Goal: Transaction & Acquisition: Download file/media

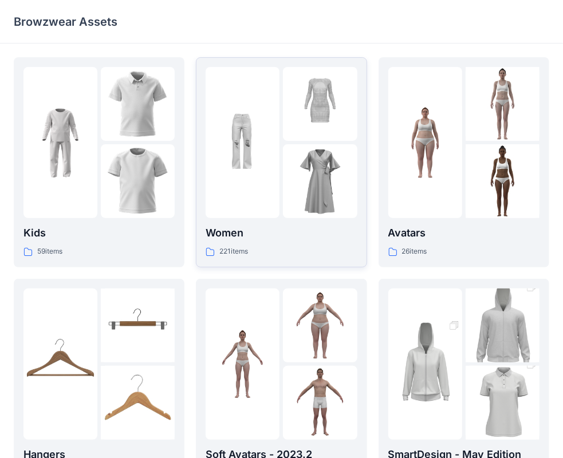
click at [303, 220] on div "Women 221 items" at bounding box center [281, 162] width 151 height 191
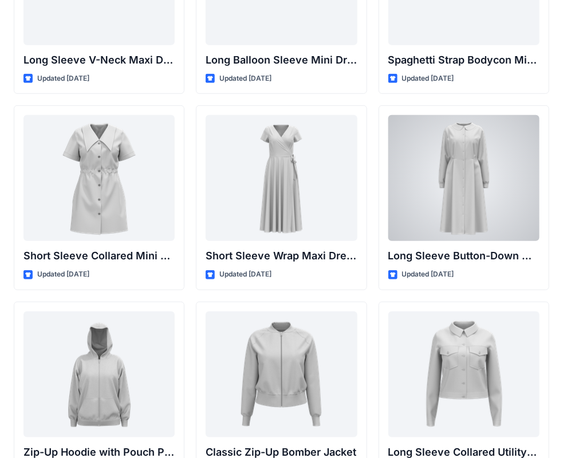
scroll to position [1991, 0]
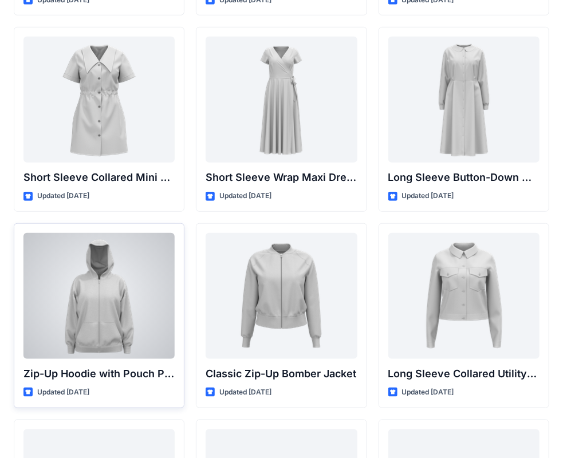
click at [136, 291] on div at bounding box center [98, 296] width 151 height 126
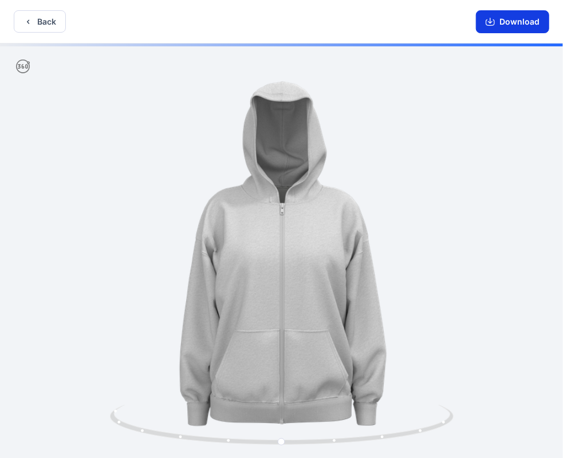
click at [509, 17] on button "Download" at bounding box center [512, 21] width 73 height 23
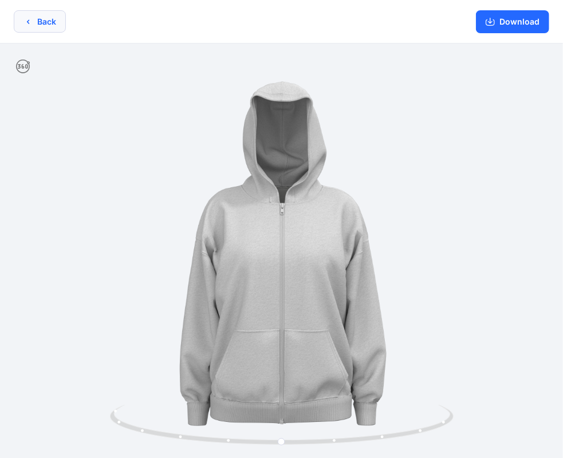
click at [48, 22] on button "Back" at bounding box center [40, 21] width 52 height 22
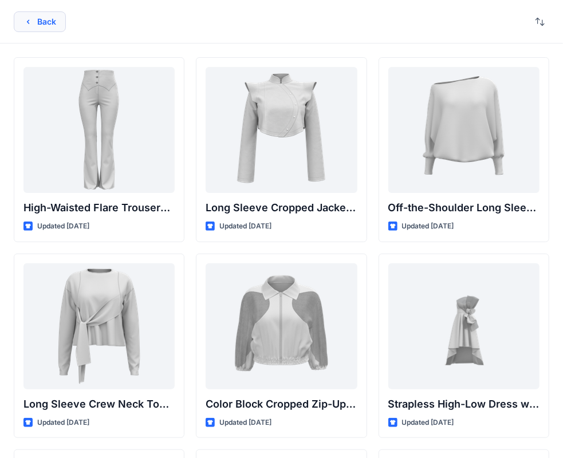
click at [31, 23] on icon "button" at bounding box center [27, 21] width 9 height 9
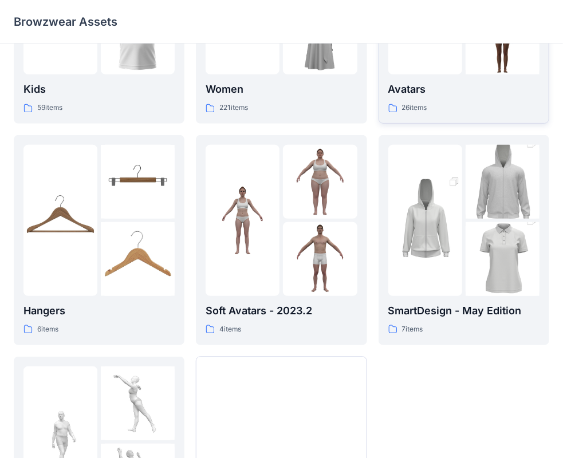
scroll to position [172, 0]
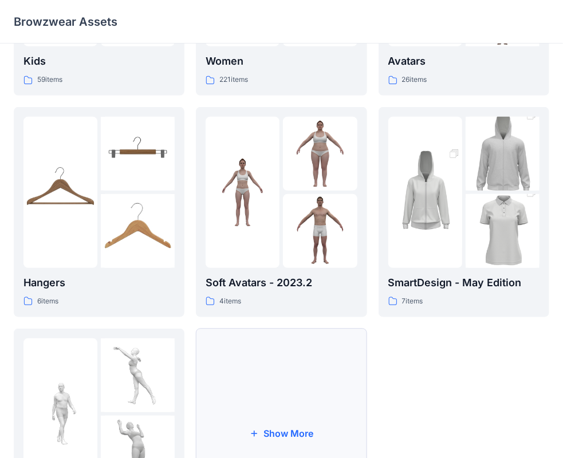
click at [290, 388] on button "Show More" at bounding box center [281, 434] width 171 height 210
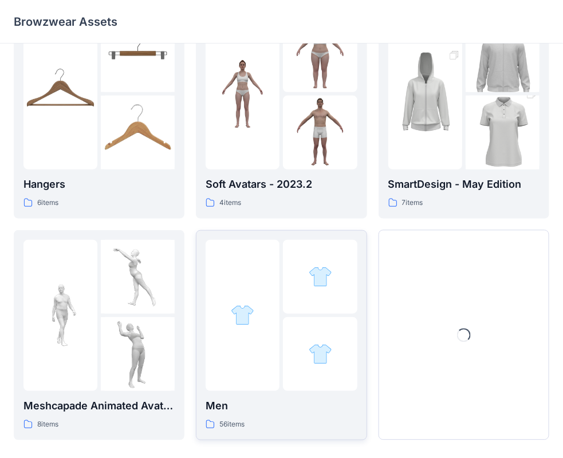
scroll to position [284, 0]
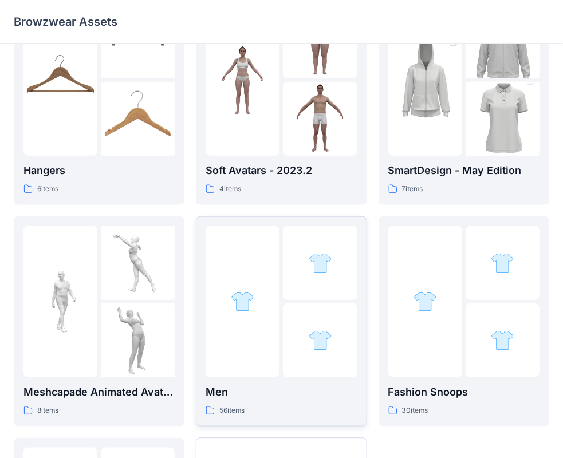
click at [303, 346] on div at bounding box center [320, 340] width 74 height 74
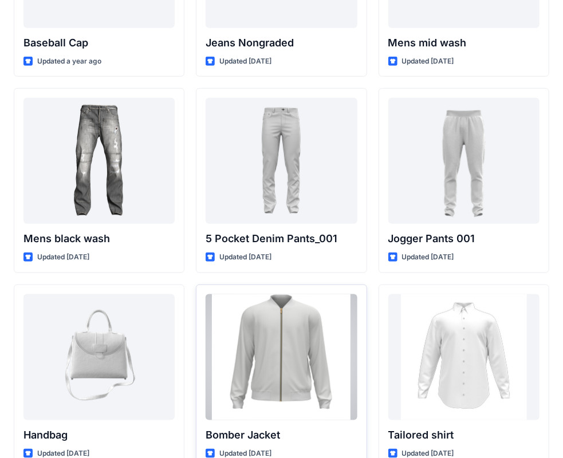
scroll to position [425, 0]
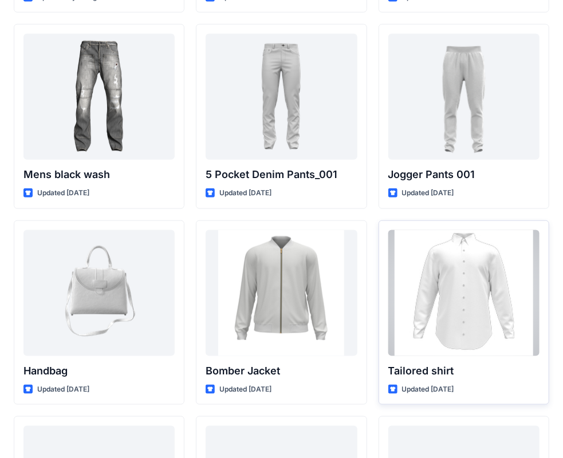
click at [502, 304] on div at bounding box center [463, 293] width 151 height 126
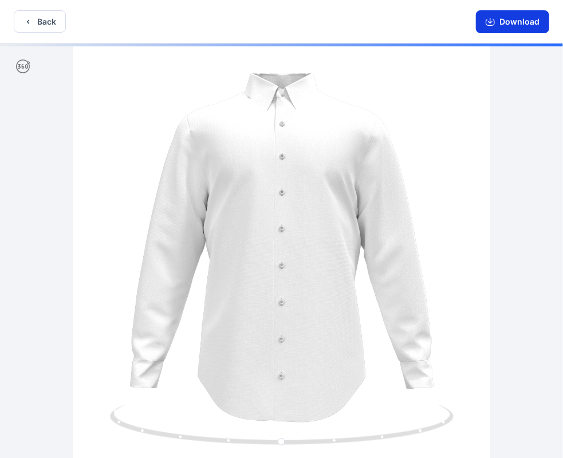
click at [521, 21] on button "Download" at bounding box center [512, 21] width 73 height 23
click at [40, 23] on button "Back" at bounding box center [40, 21] width 52 height 22
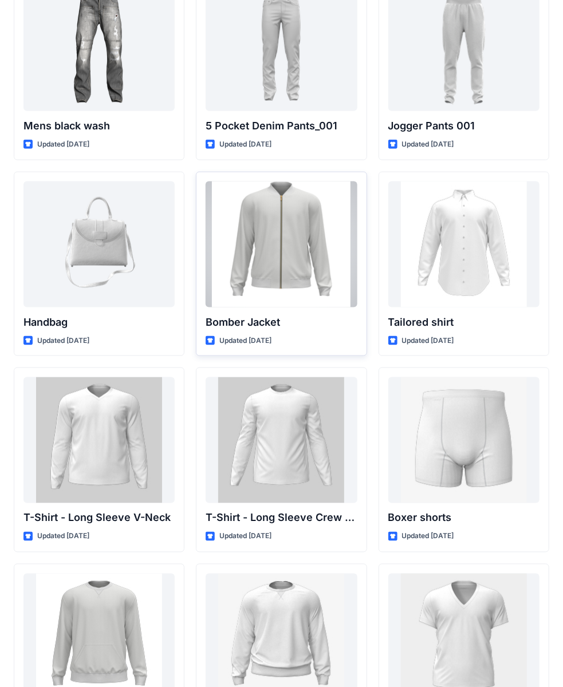
scroll to position [338, 0]
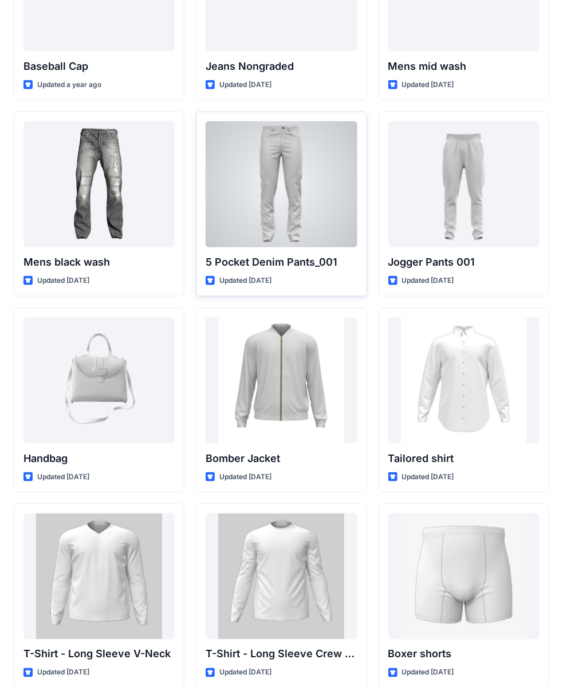
click at [294, 199] on div at bounding box center [281, 184] width 151 height 126
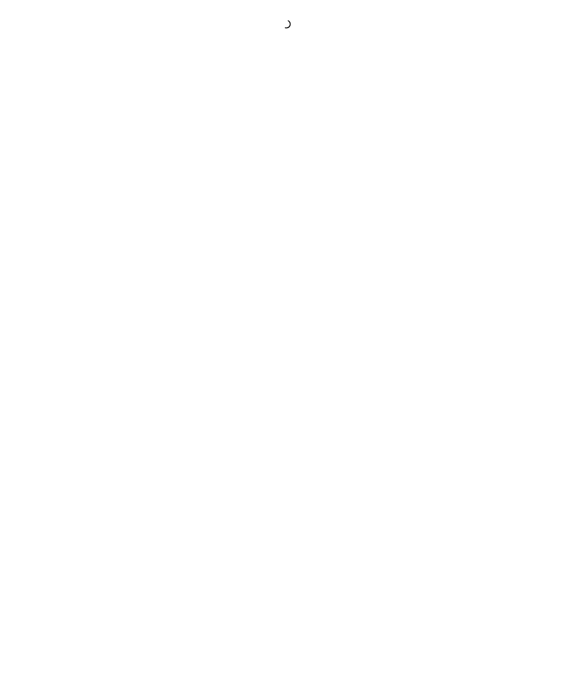
click at [294, 199] on div at bounding box center [286, 343] width 573 height 687
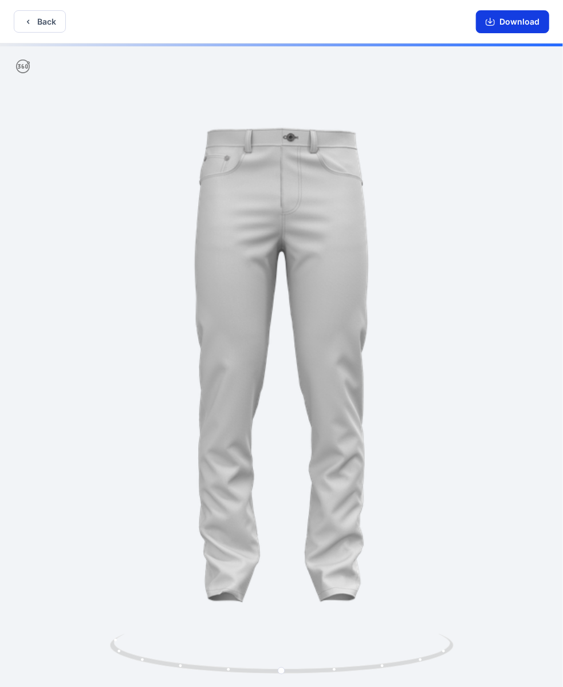
click at [524, 21] on button "Download" at bounding box center [512, 21] width 73 height 23
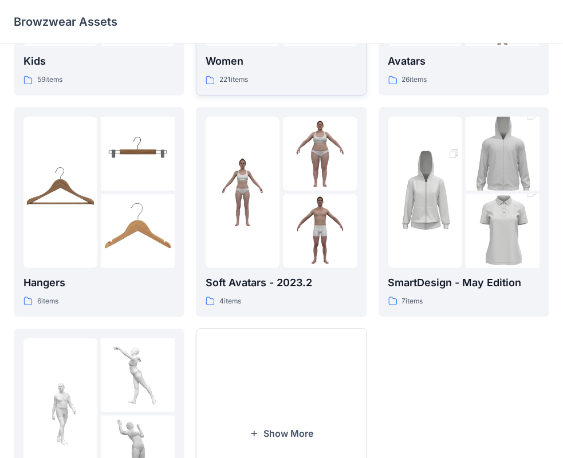
scroll to position [284, 0]
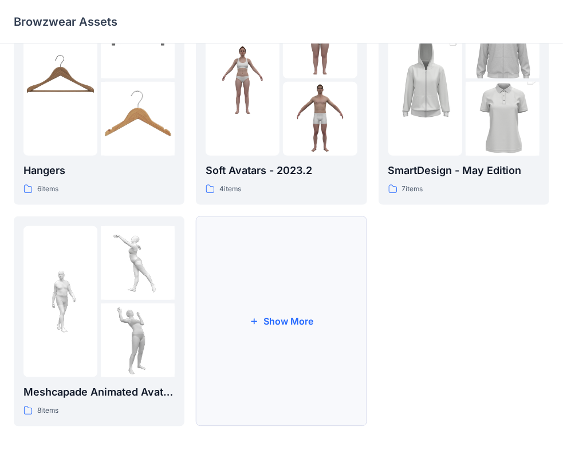
click at [272, 286] on button "Show More" at bounding box center [281, 321] width 171 height 210
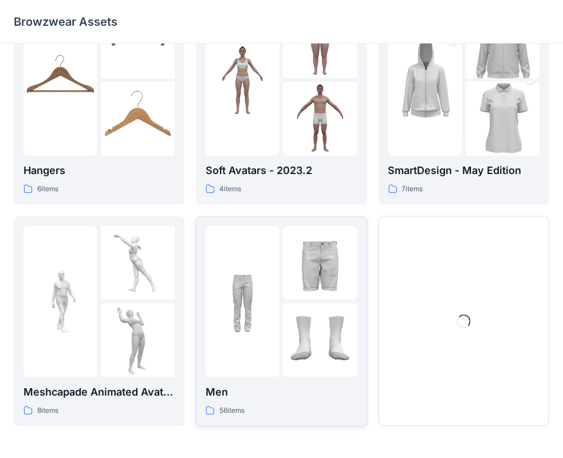
click at [256, 344] on div at bounding box center [243, 301] width 74 height 151
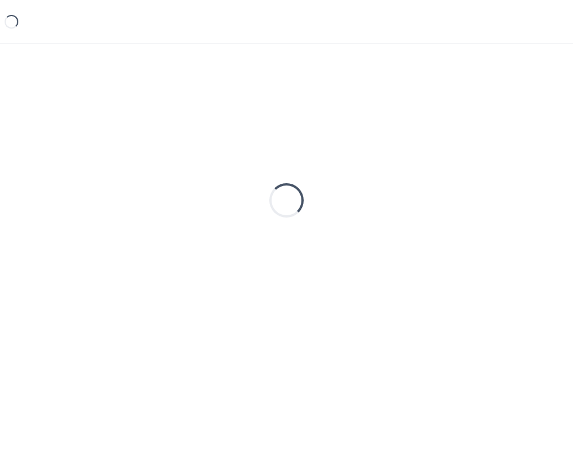
click at [256, 344] on div "Loading..." at bounding box center [286, 233] width 573 height 378
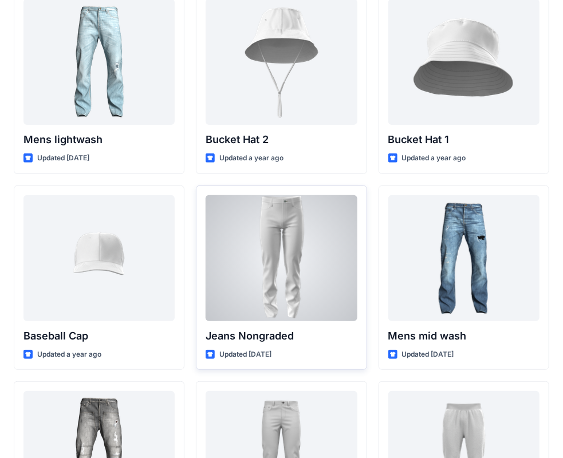
scroll to position [57, 0]
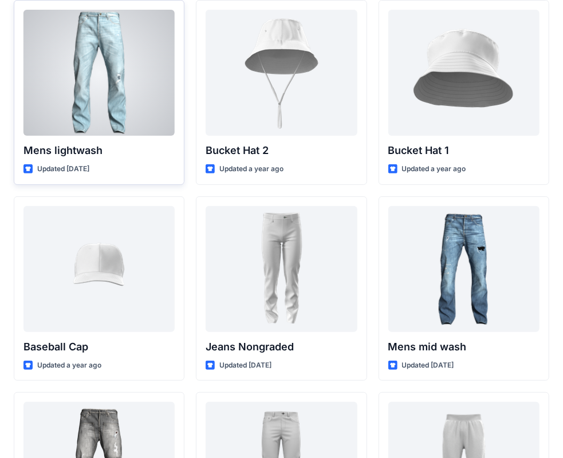
click at [113, 111] on div at bounding box center [98, 73] width 151 height 126
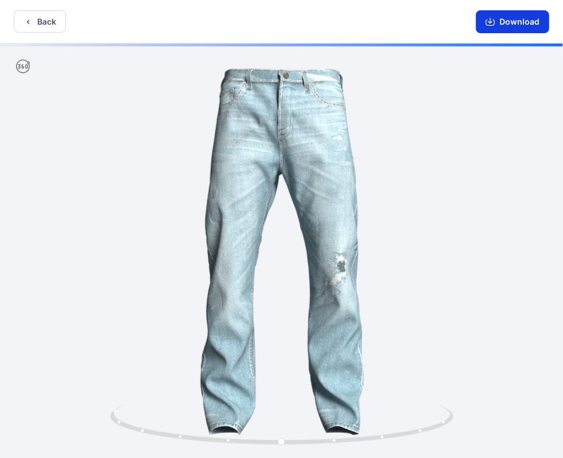
click at [508, 25] on button "Download" at bounding box center [512, 21] width 73 height 23
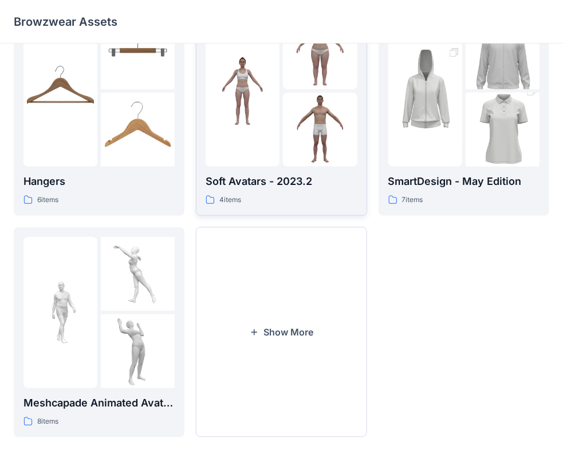
scroll to position [284, 0]
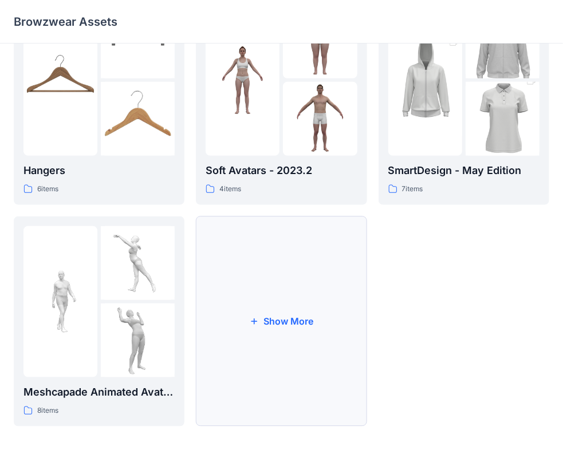
click at [293, 301] on button "Show More" at bounding box center [281, 321] width 171 height 210
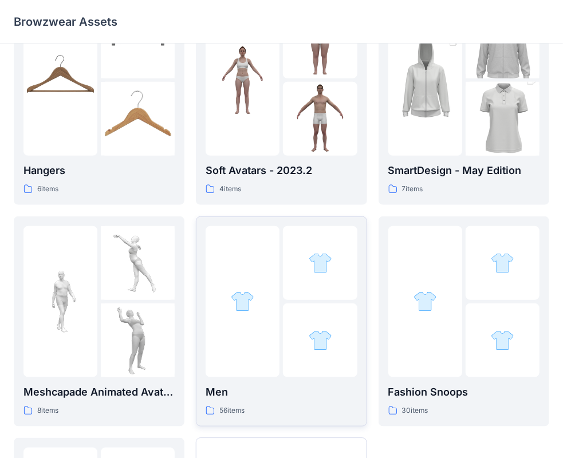
click at [303, 326] on div at bounding box center [320, 340] width 74 height 74
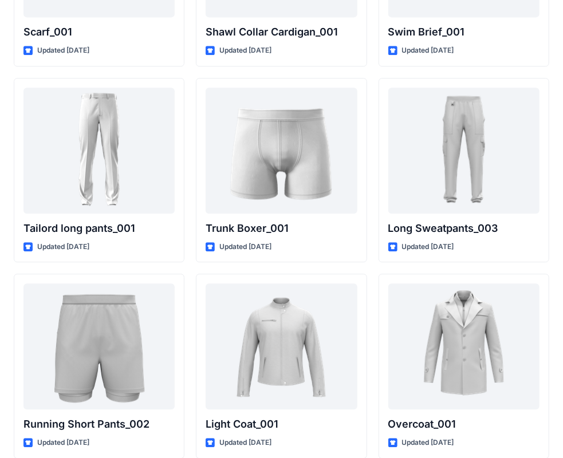
scroll to position [2736, 0]
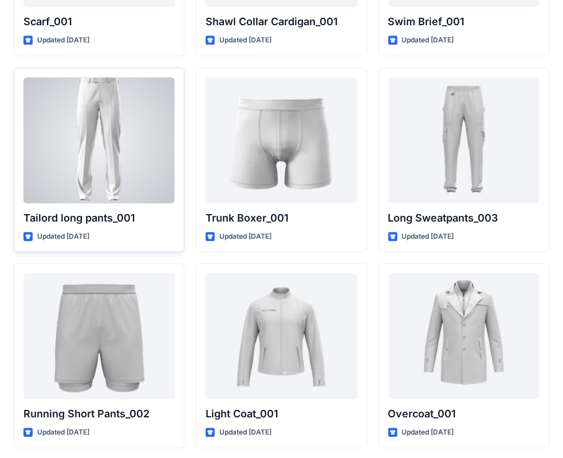
click at [126, 151] on div at bounding box center [98, 140] width 151 height 126
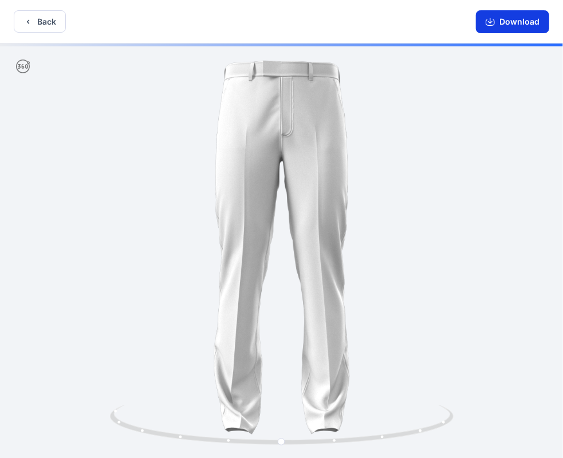
click at [500, 18] on button "Download" at bounding box center [512, 21] width 73 height 23
click at [26, 23] on icon "button" at bounding box center [27, 21] width 9 height 9
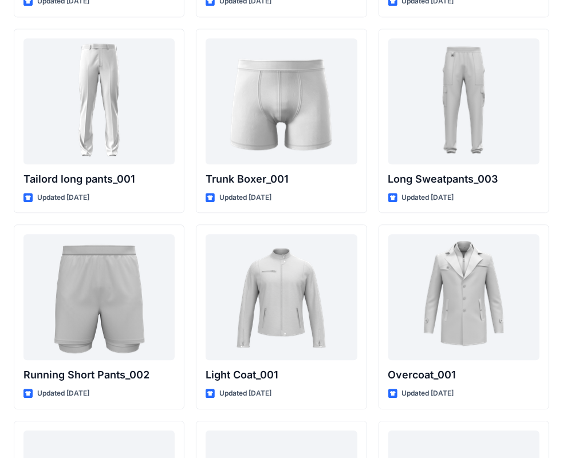
scroll to position [2947, 0]
